Goal: Communication & Community: Answer question/provide support

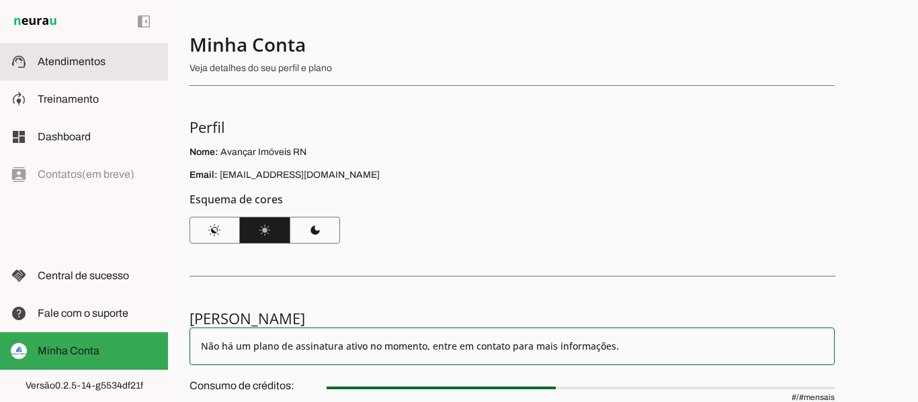
click at [82, 67] on slot at bounding box center [98, 62] width 120 height 16
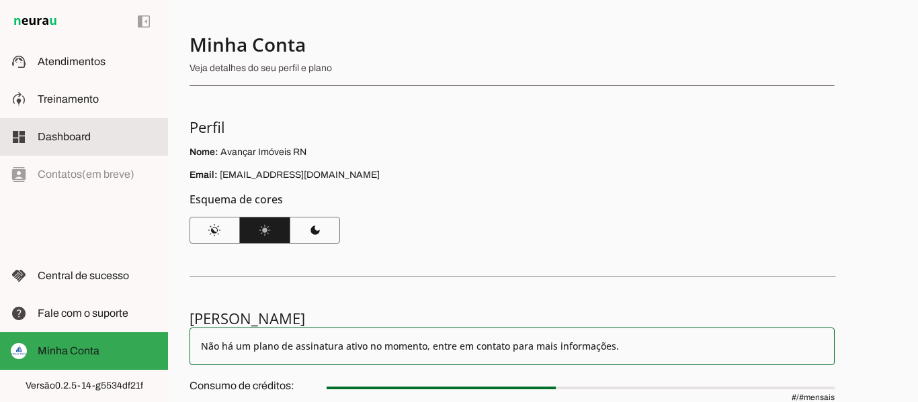
click at [80, 130] on slot at bounding box center [98, 137] width 120 height 16
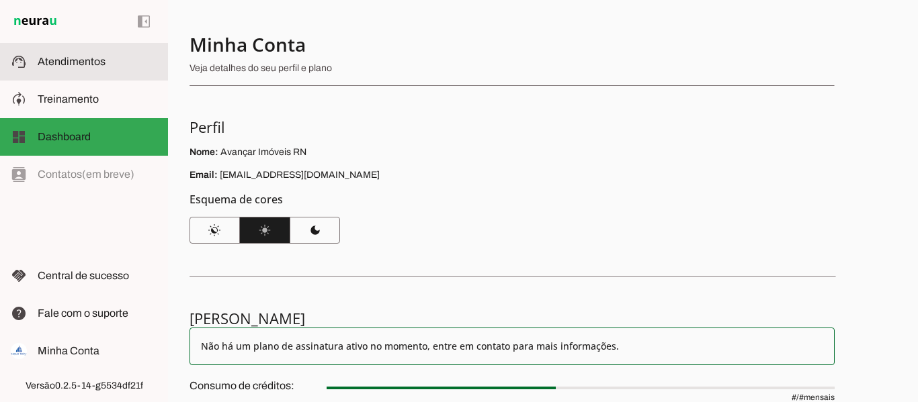
click at [0, 0] on md-item "support_agent Atendimentos Atendimentos" at bounding box center [0, 0] width 0 height 0
